Goal: Information Seeking & Learning: Compare options

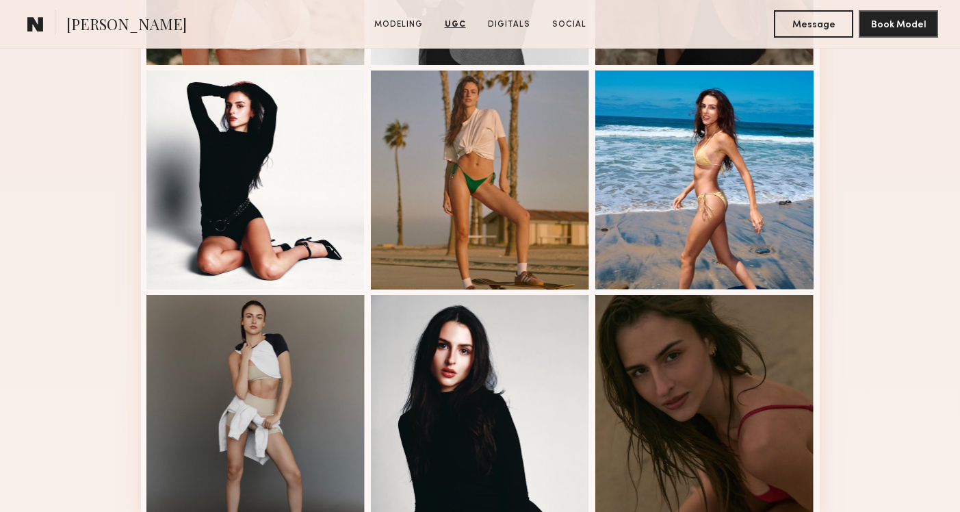
scroll to position [664, 0]
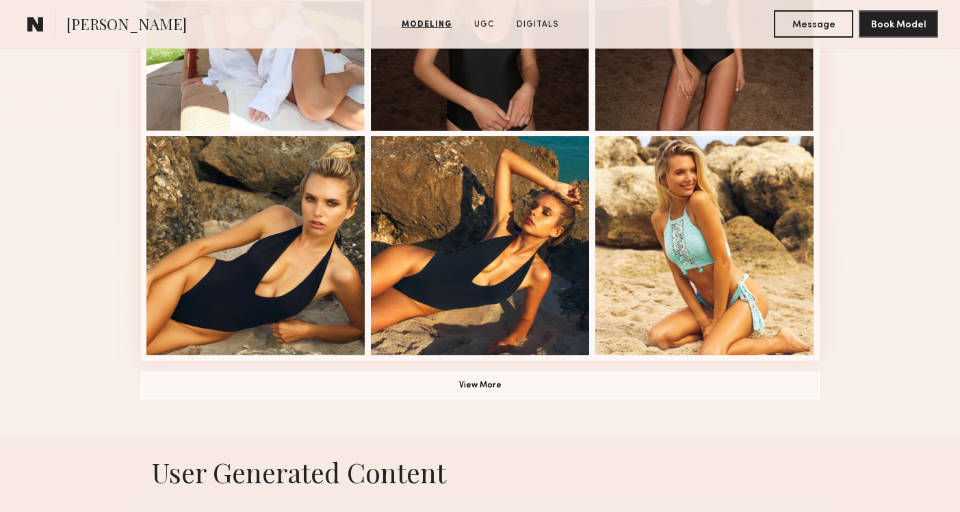
scroll to position [941, 0]
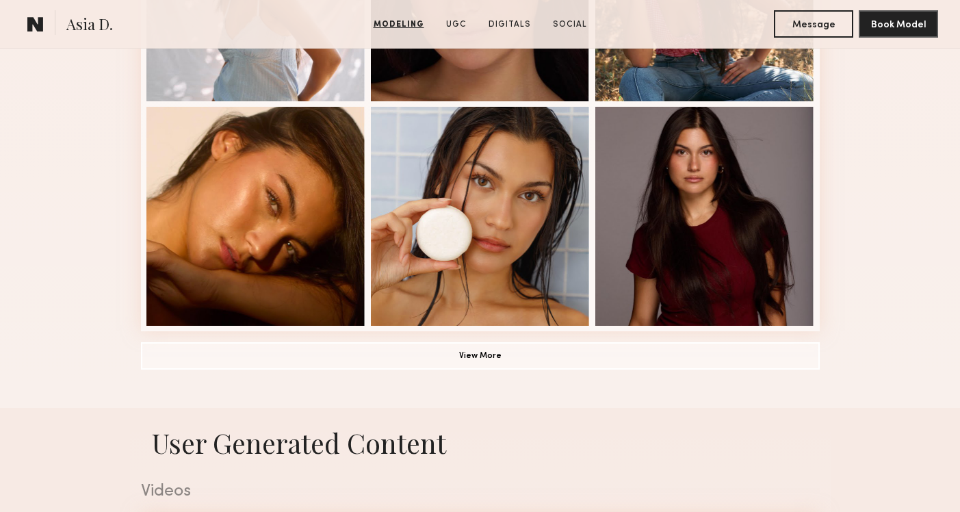
scroll to position [971, 0]
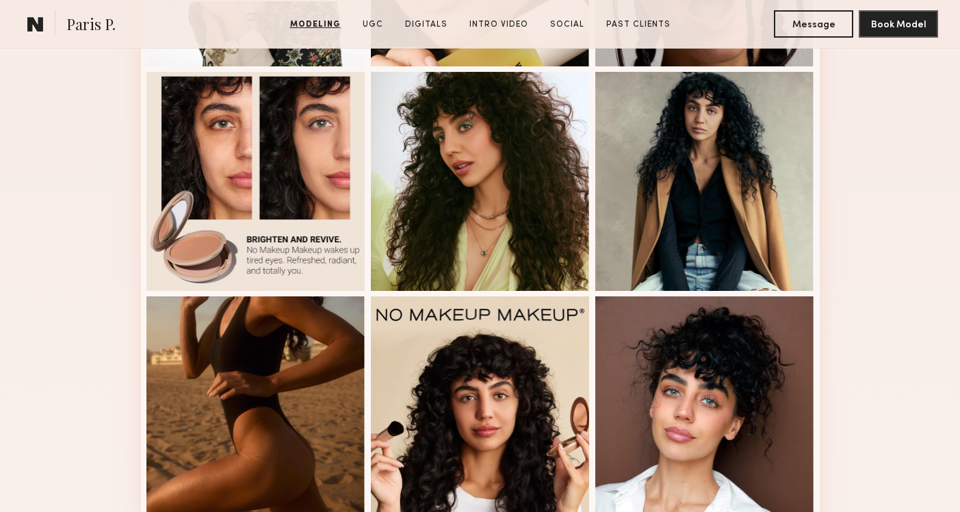
scroll to position [781, 0]
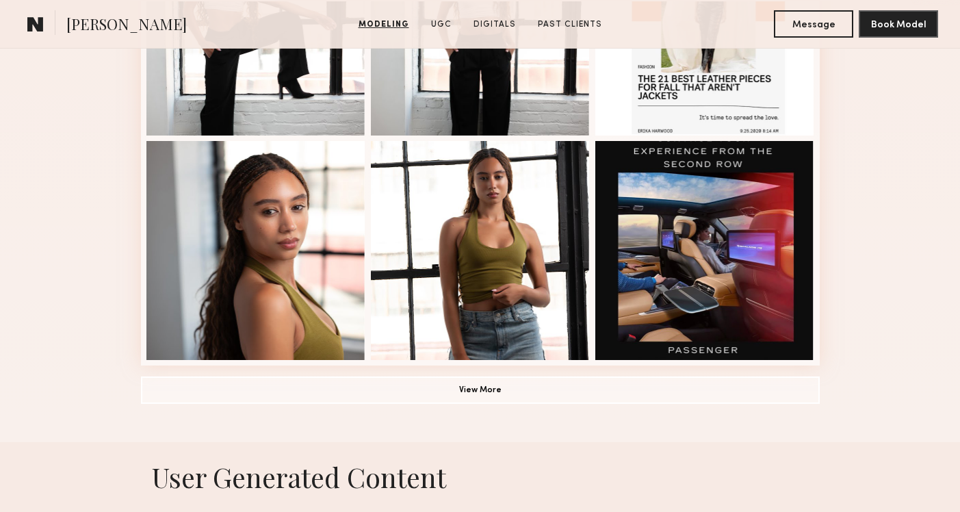
scroll to position [940, 0]
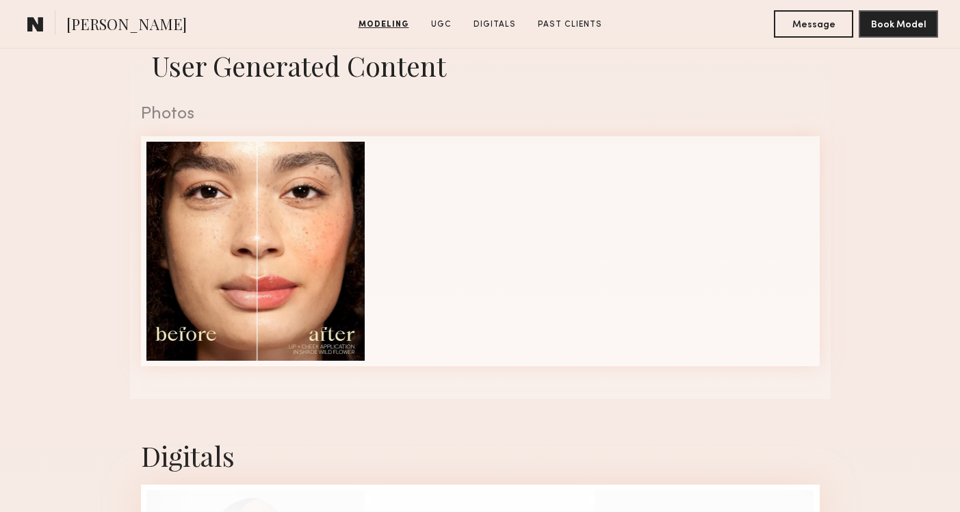
scroll to position [1348, 0]
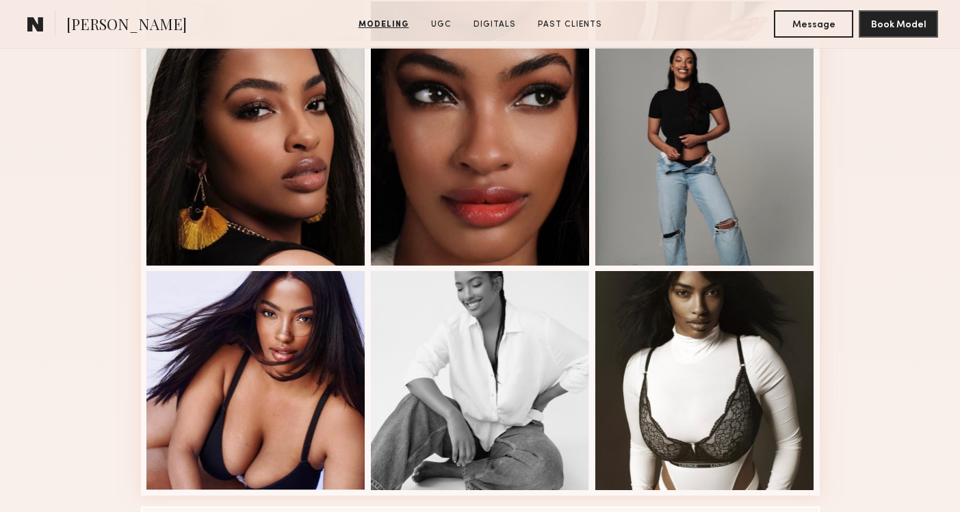
scroll to position [932, 0]
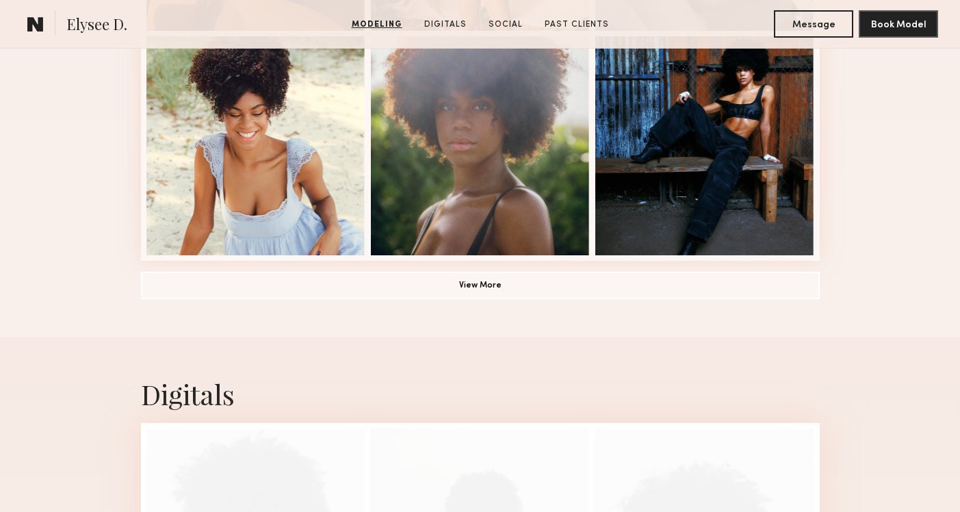
scroll to position [1043, 0]
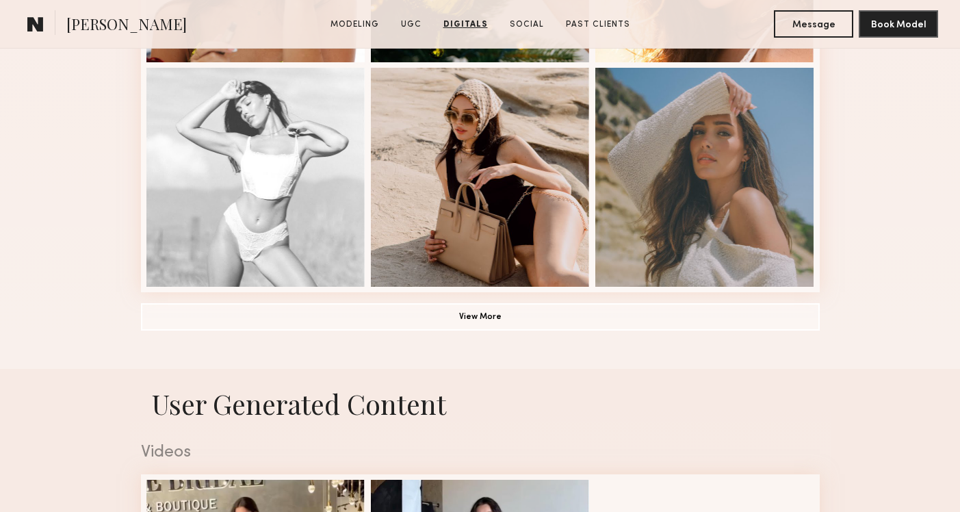
scroll to position [748, 0]
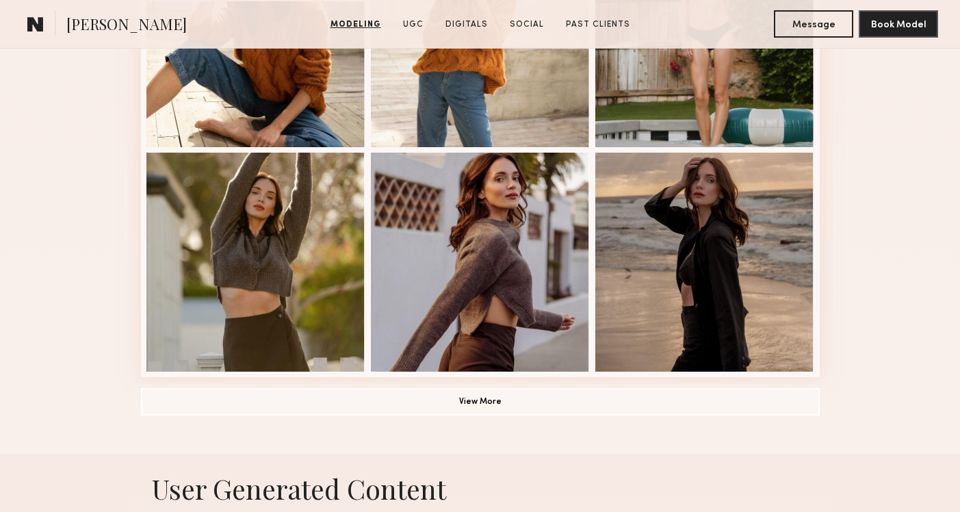
scroll to position [927, 0]
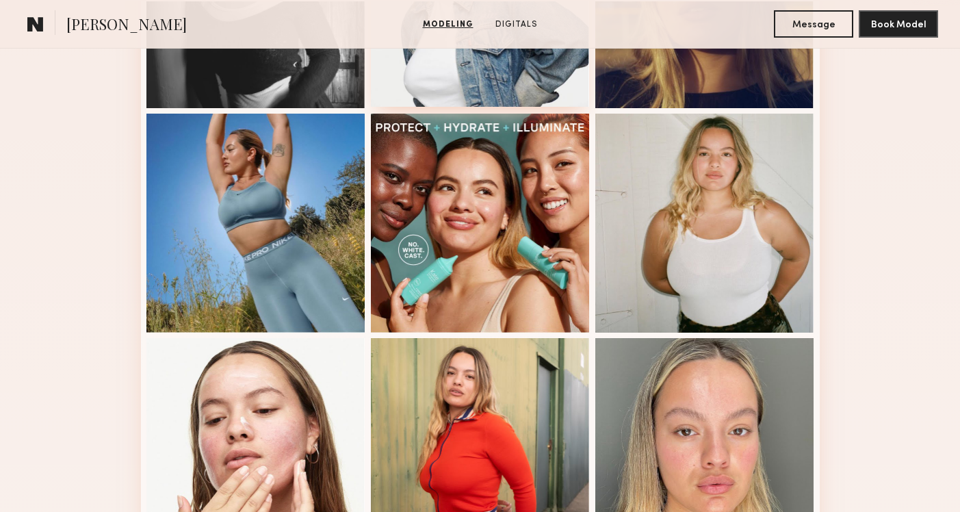
scroll to position [740, 0]
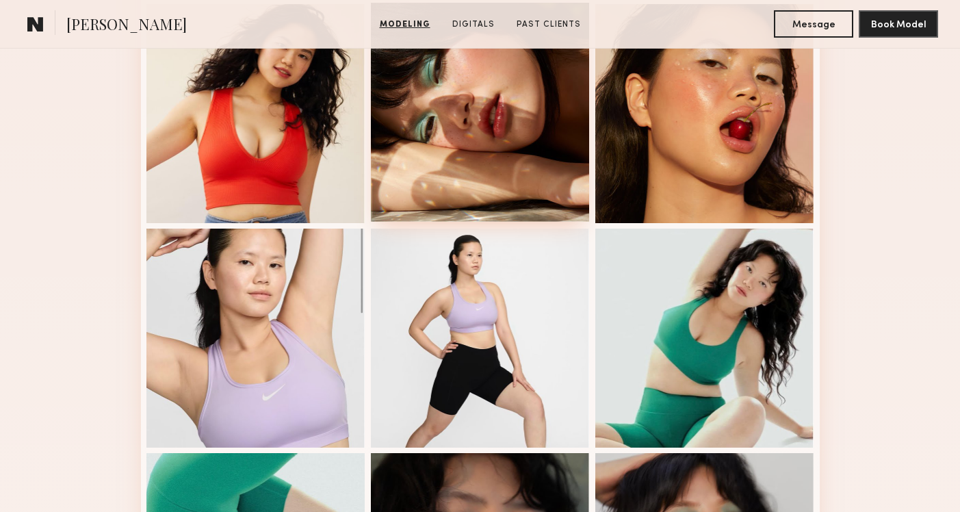
scroll to position [596, 0]
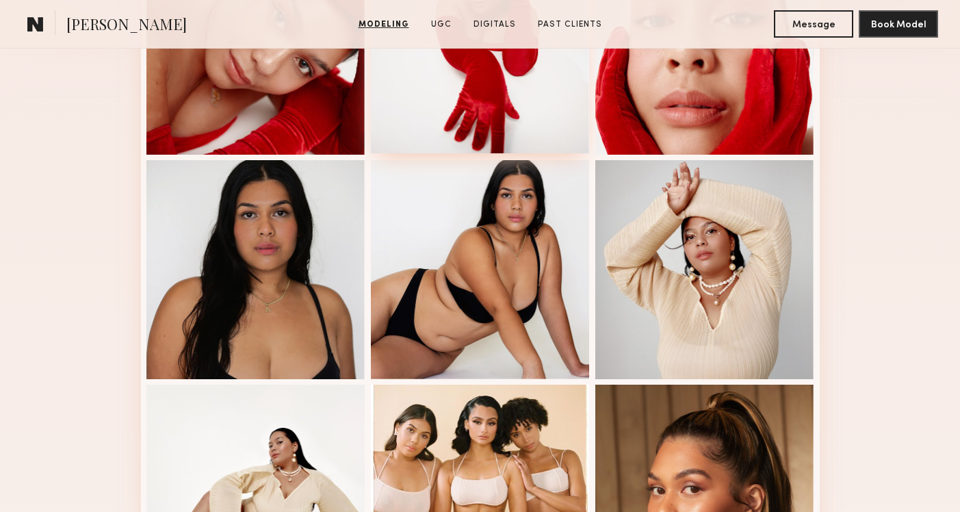
scroll to position [430, 0]
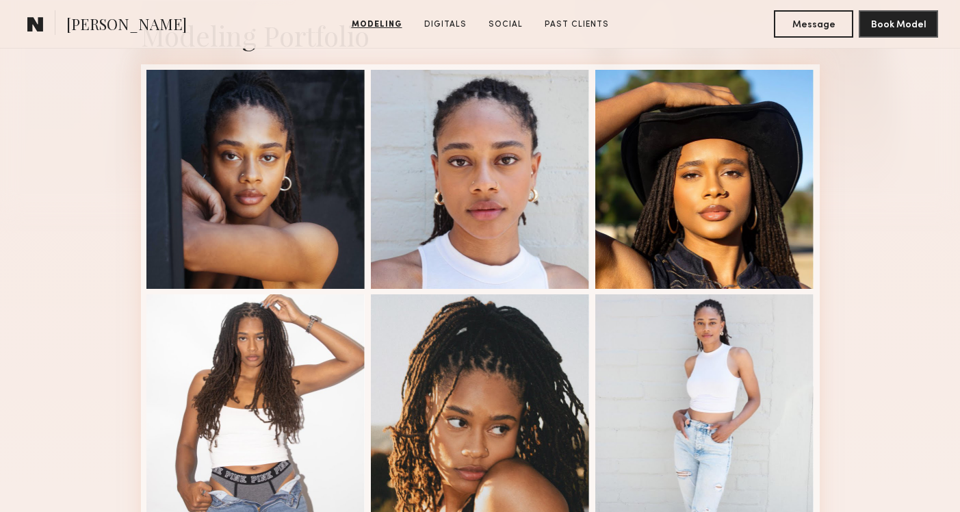
scroll to position [655, 0]
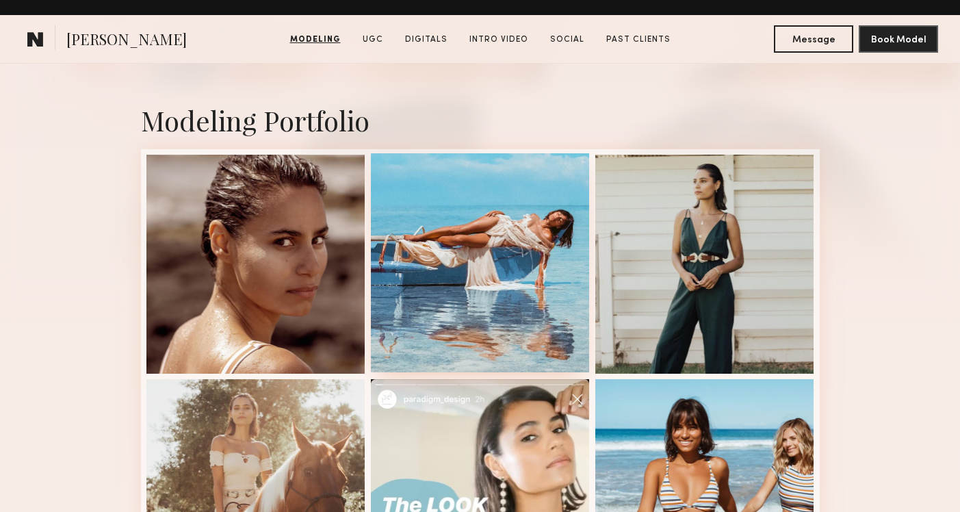
scroll to position [1, 0]
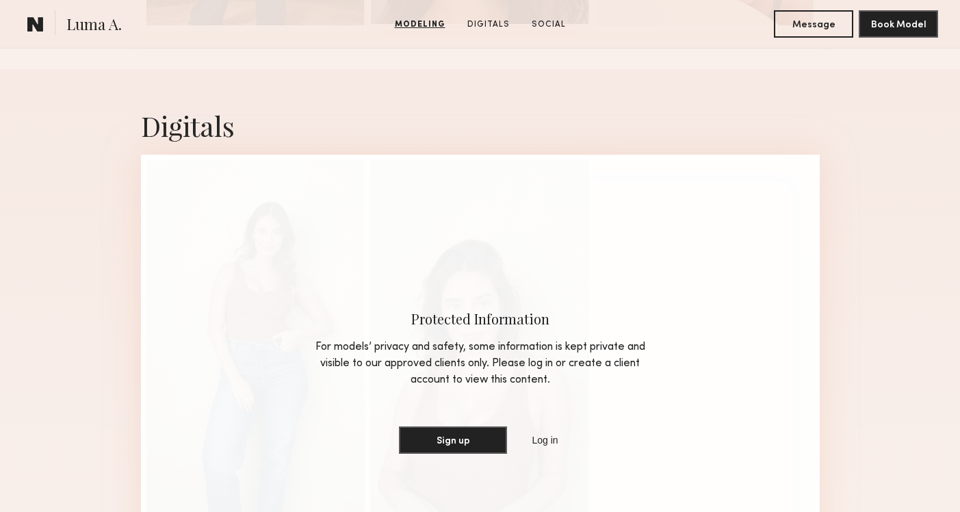
scroll to position [861, 0]
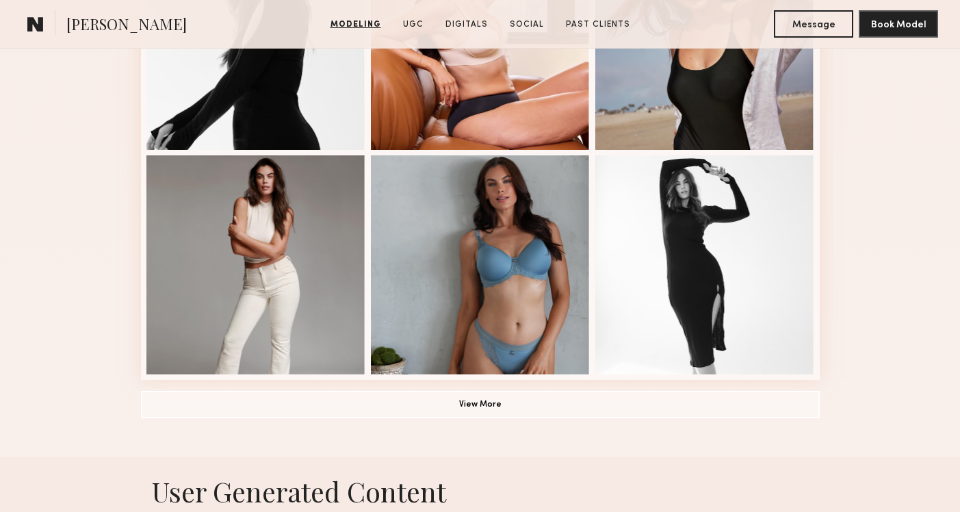
scroll to position [923, 0]
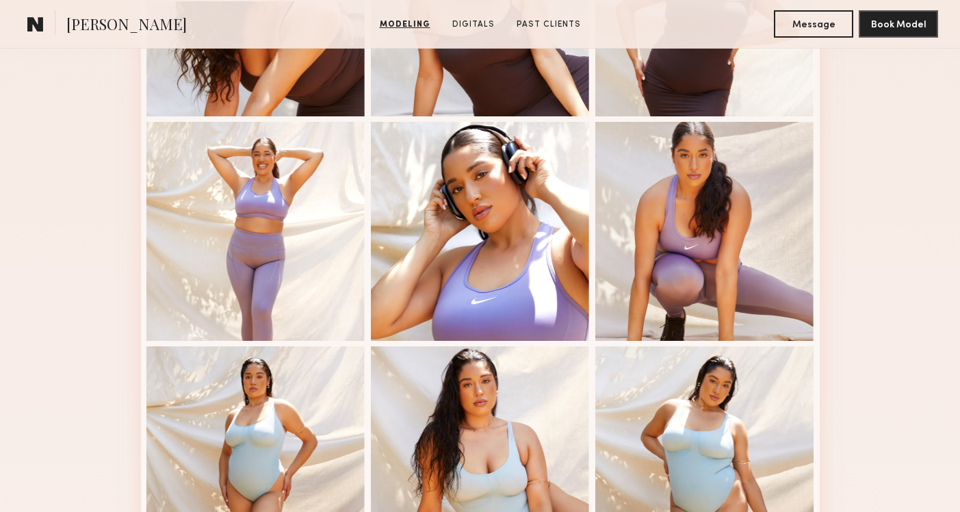
scroll to position [736, 0]
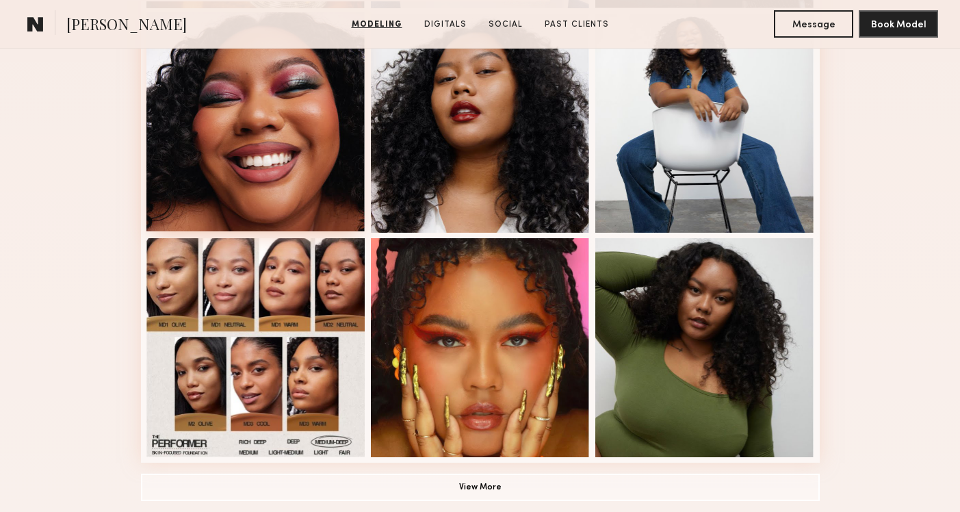
scroll to position [847, 0]
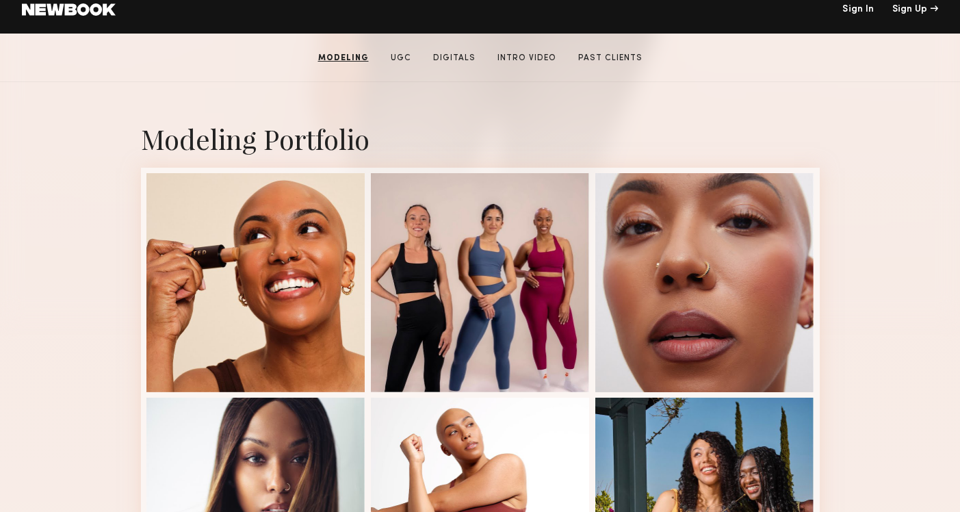
scroll to position [234, 0]
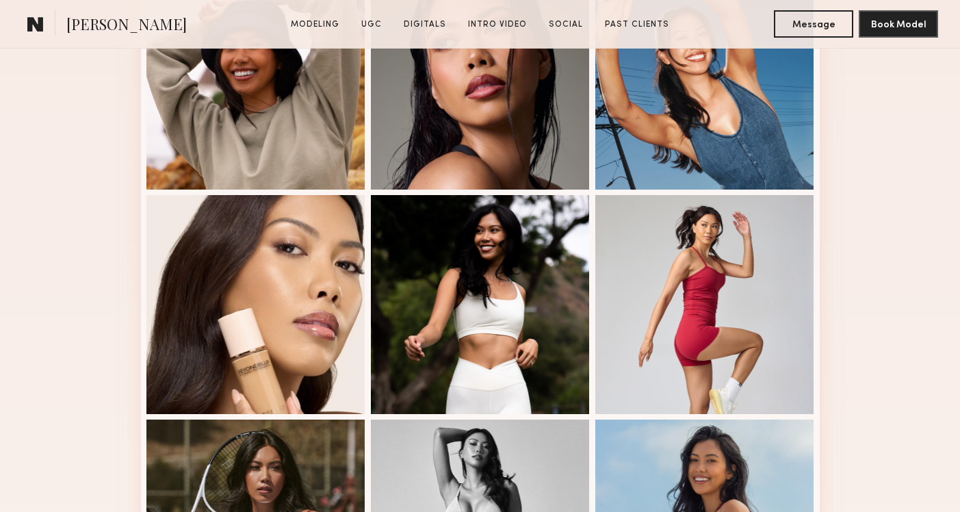
scroll to position [683, 0]
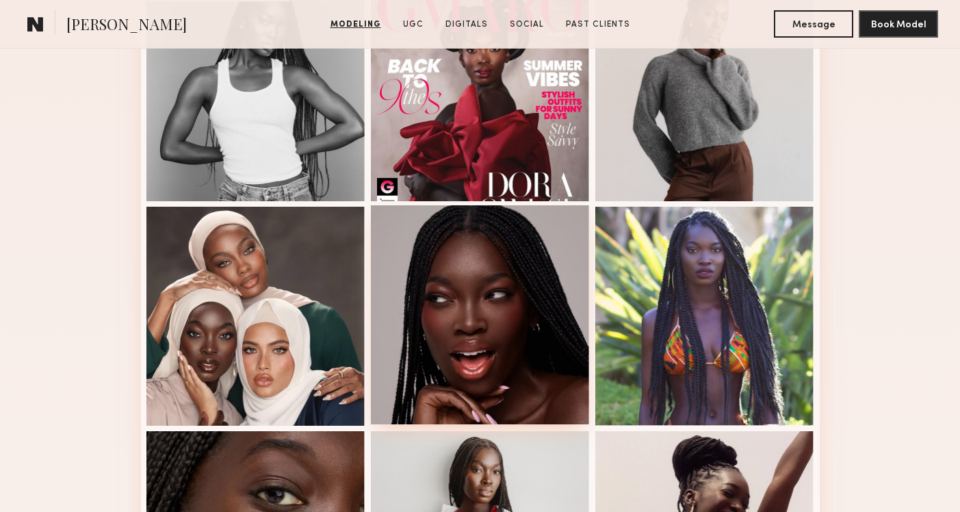
scroll to position [664, 0]
